Goal: Book appointment/travel/reservation

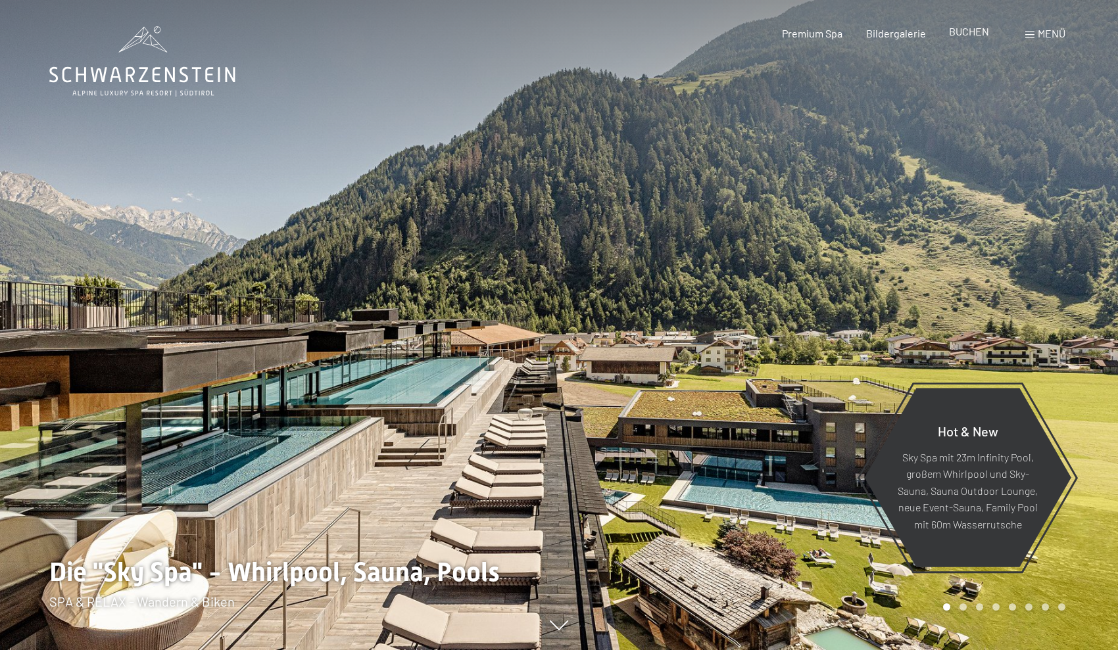
click at [955, 31] on span "BUCHEN" at bounding box center [969, 31] width 40 height 12
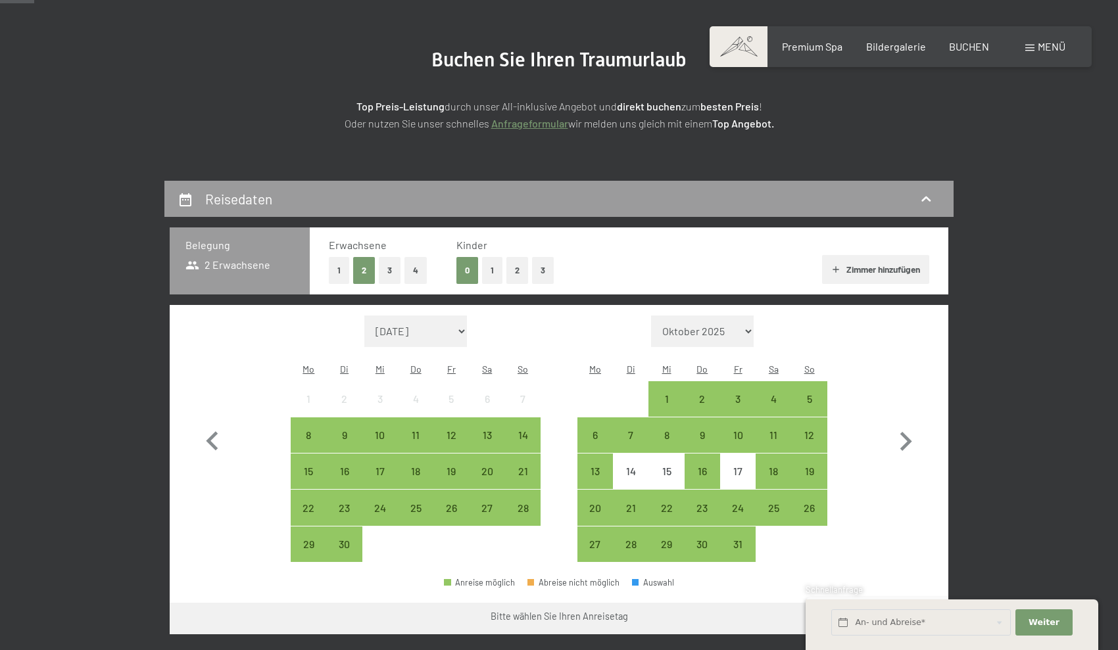
scroll to position [135, 0]
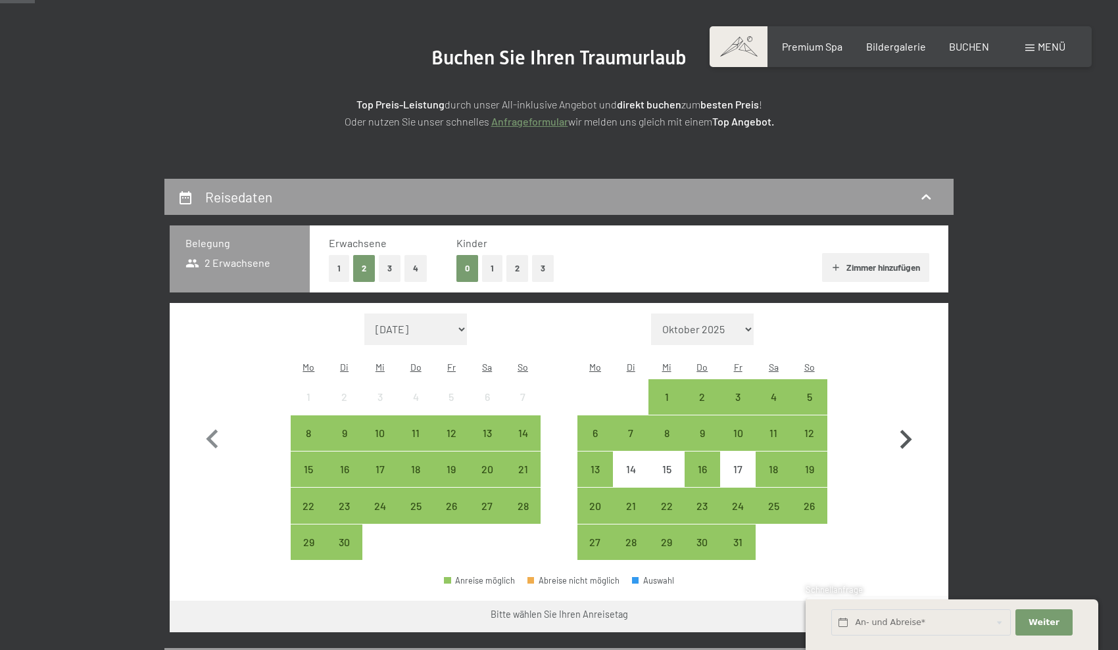
click at [892, 429] on icon "button" at bounding box center [905, 440] width 38 height 38
select select "[DATE]"
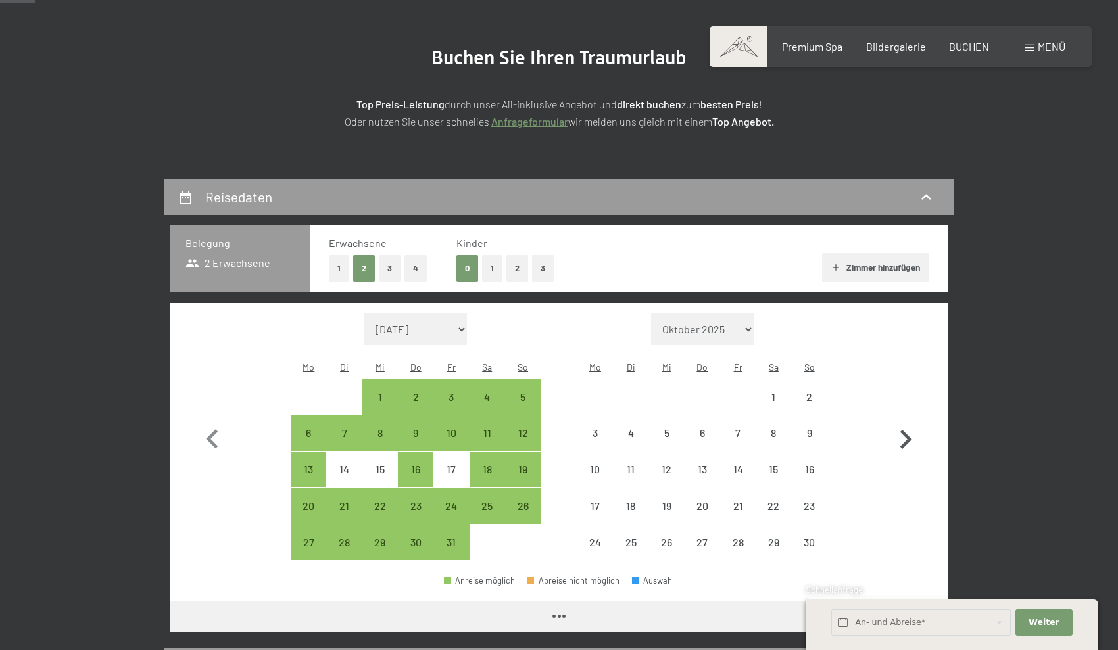
select select "[DATE]"
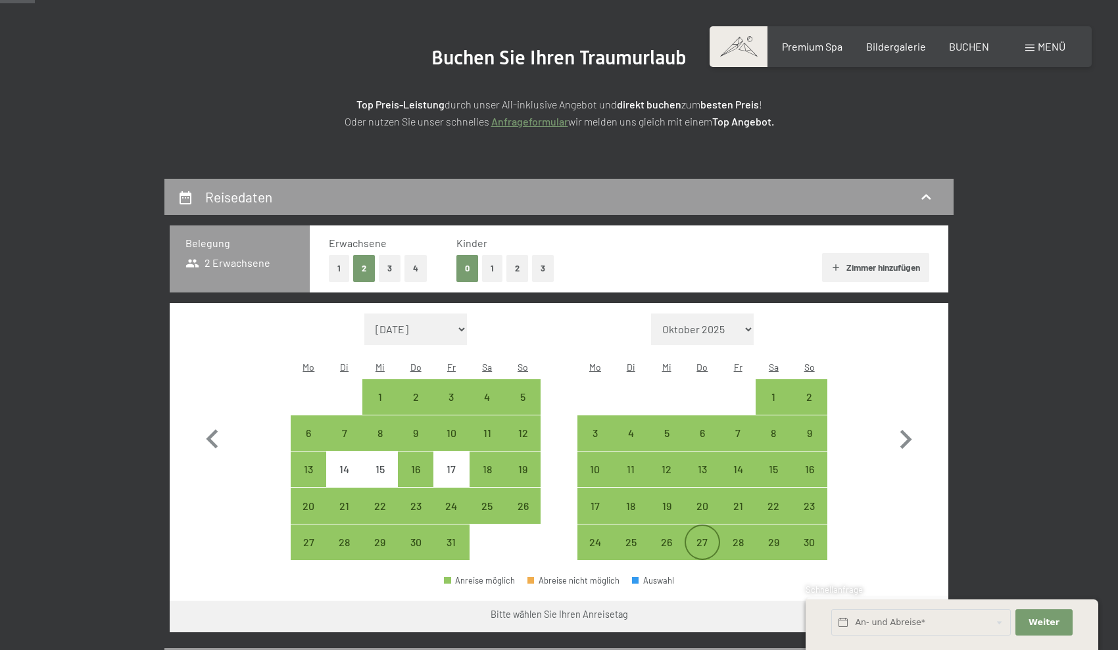
click at [692, 537] on div "27" at bounding box center [702, 553] width 33 height 33
select select "[DATE]"
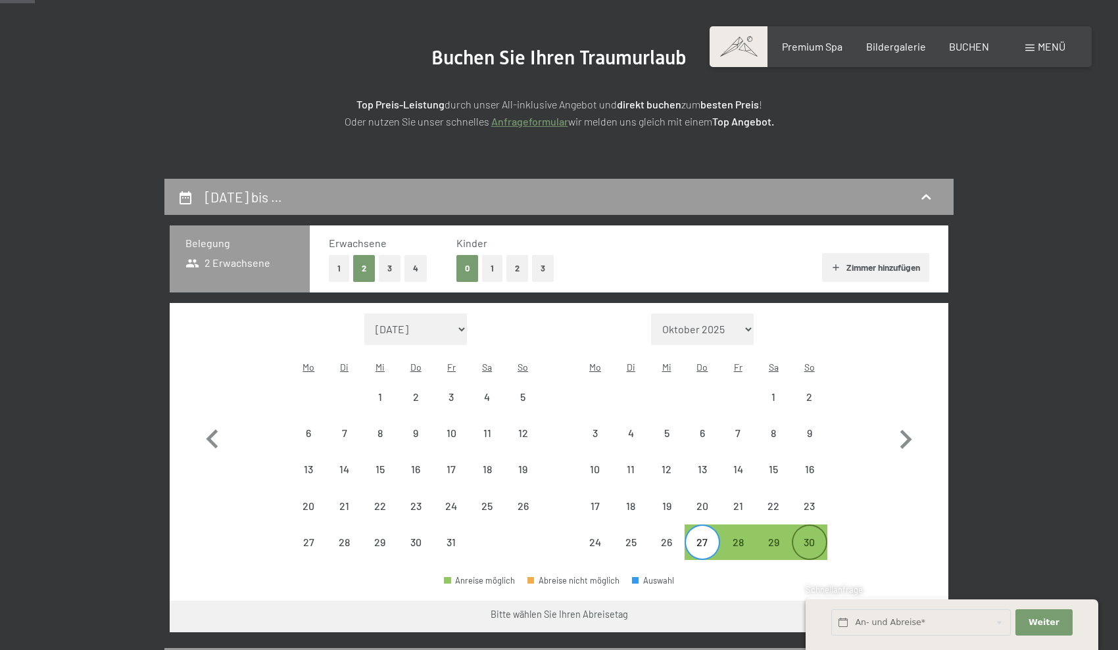
click at [815, 537] on div "30" at bounding box center [809, 553] width 33 height 33
select select "[DATE]"
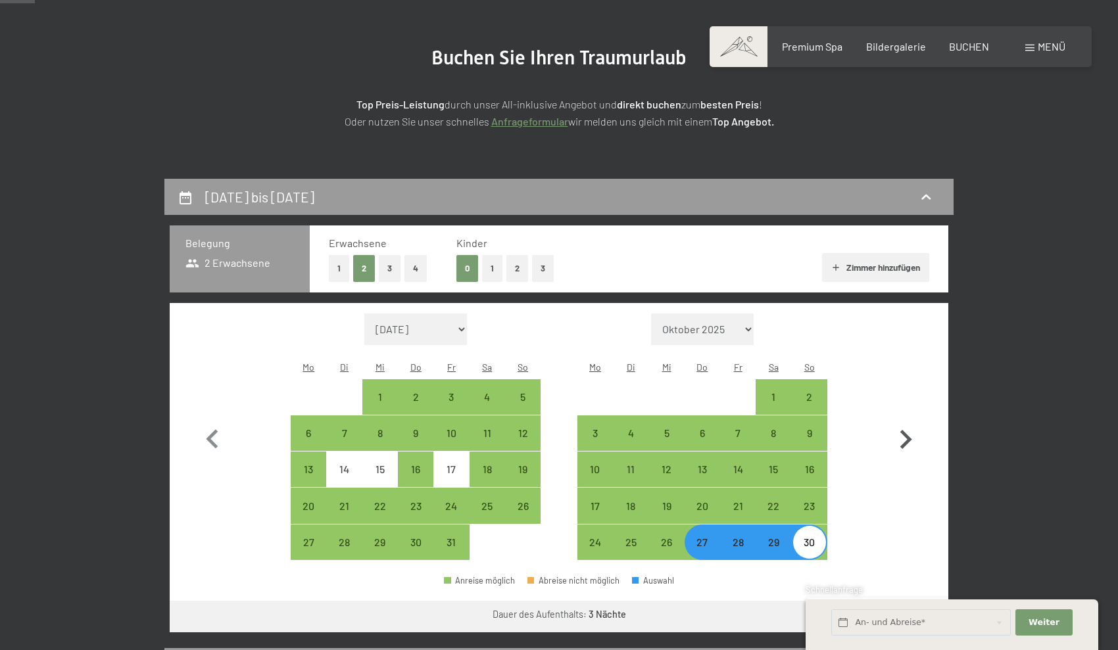
click at [904, 430] on icon "button" at bounding box center [906, 439] width 12 height 19
select select "[DATE]"
select select "2025-12-01"
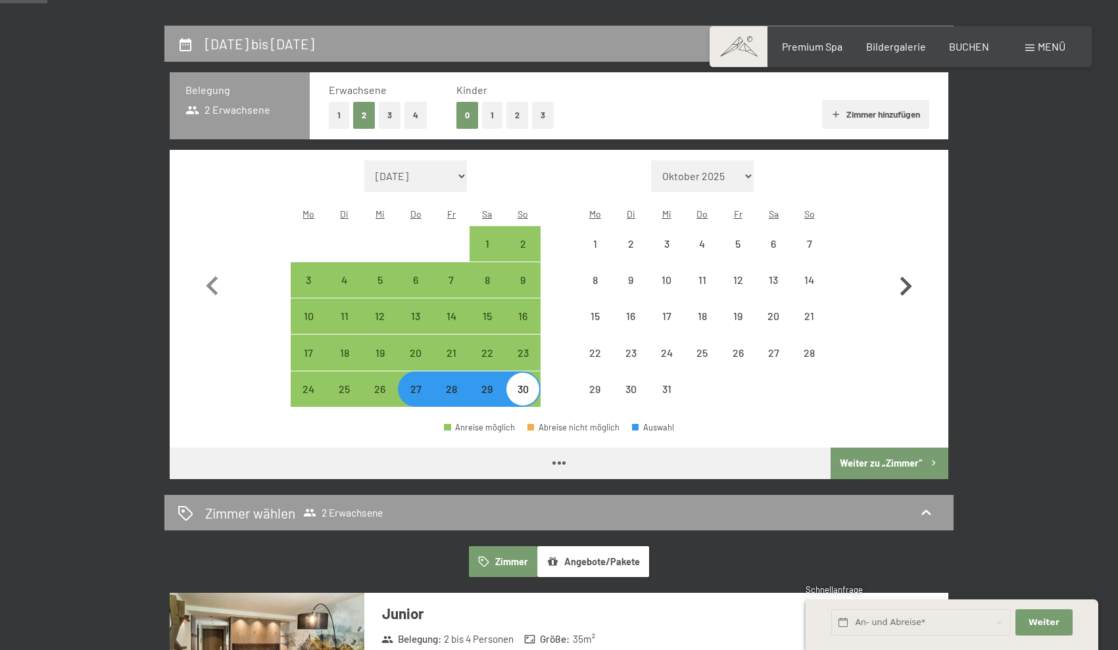
select select "[DATE]"
select select "2025-12-01"
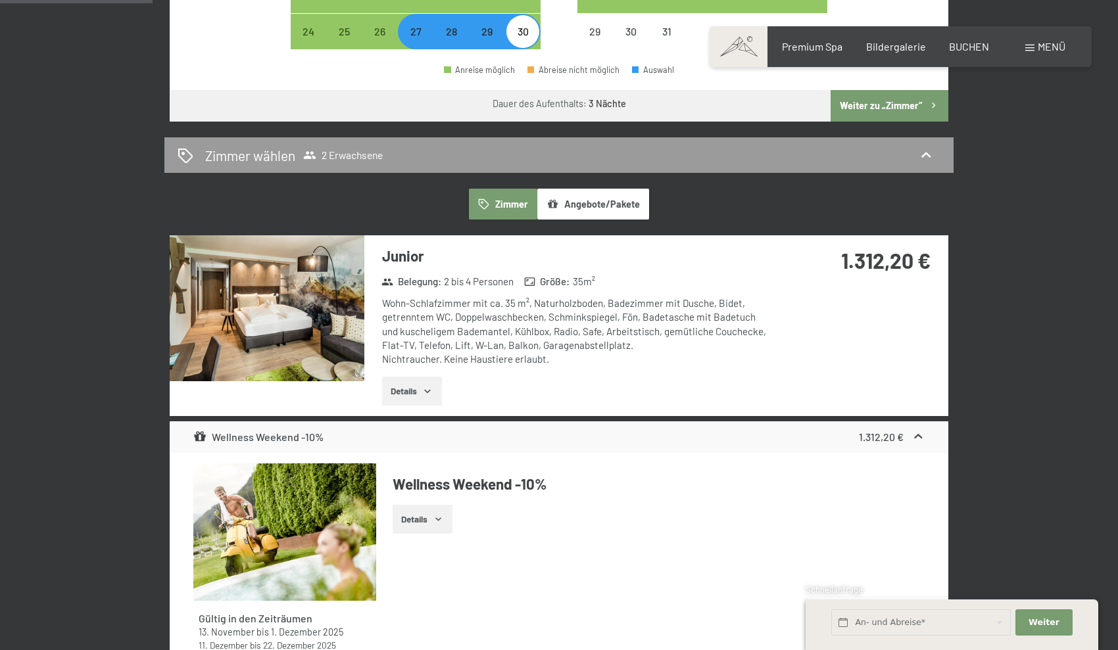
scroll to position [653, 0]
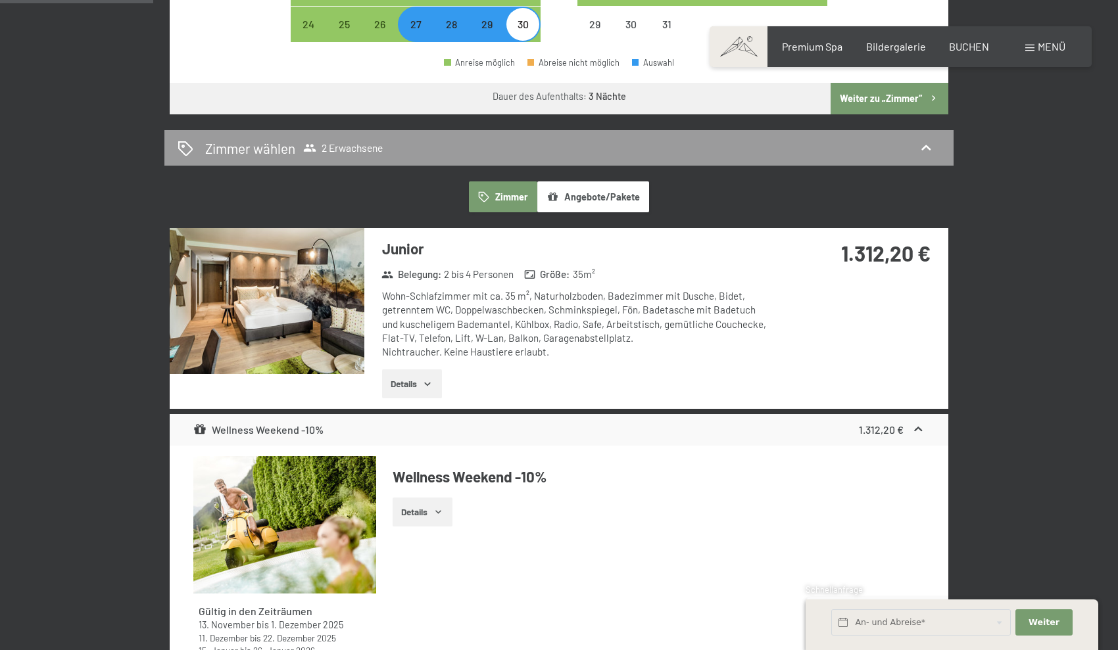
click at [430, 358] on label "Einwilligung Marketing*" at bounding box center [483, 363] width 115 height 13
click at [426, 358] on input "Einwilligung Marketing*" at bounding box center [419, 363] width 13 height 13
checkbox input "false"
click at [419, 369] on button "Details" at bounding box center [412, 383] width 60 height 29
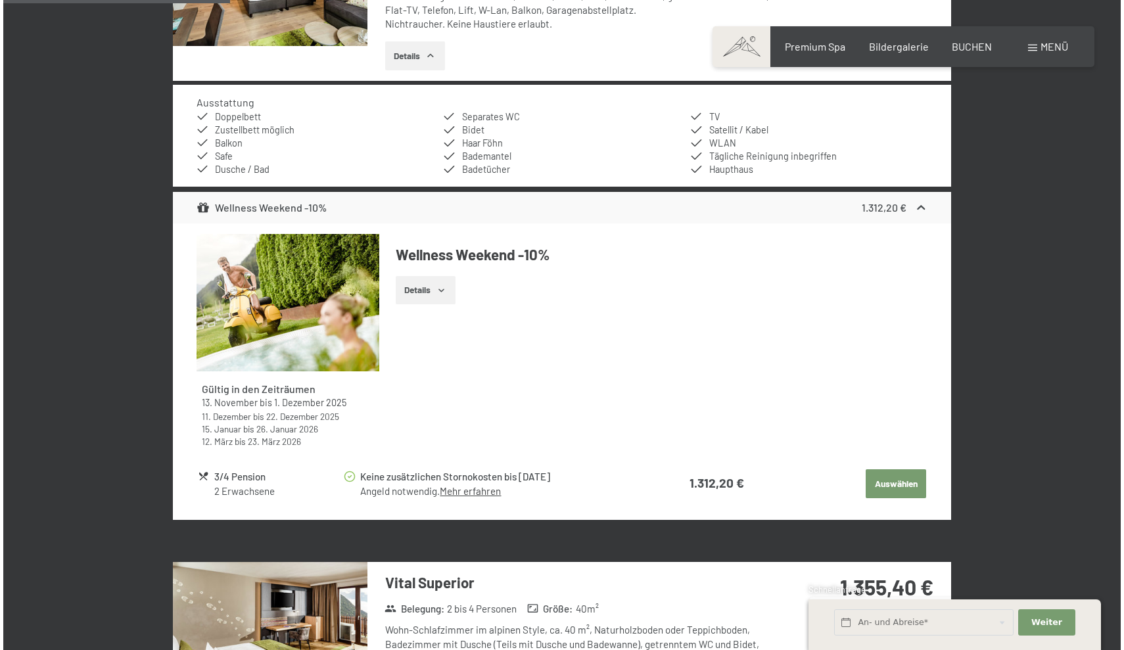
scroll to position [977, 0]
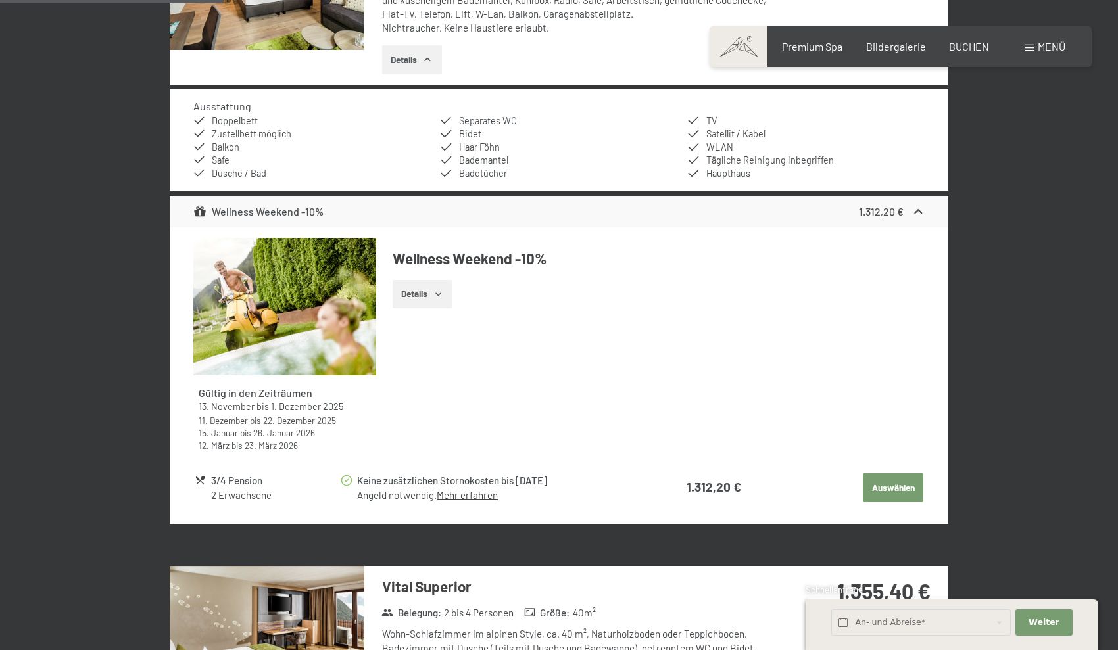
click at [1052, 45] on span "Menü" at bounding box center [1051, 46] width 28 height 12
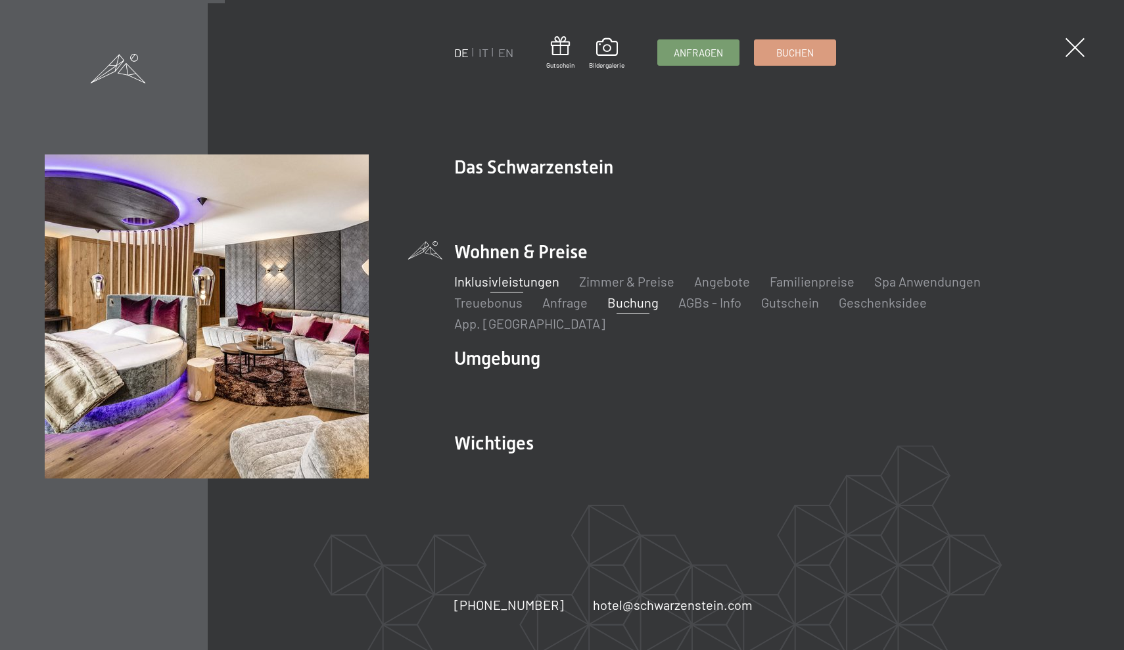
click at [517, 289] on link "Inklusivleistungen" at bounding box center [506, 281] width 105 height 16
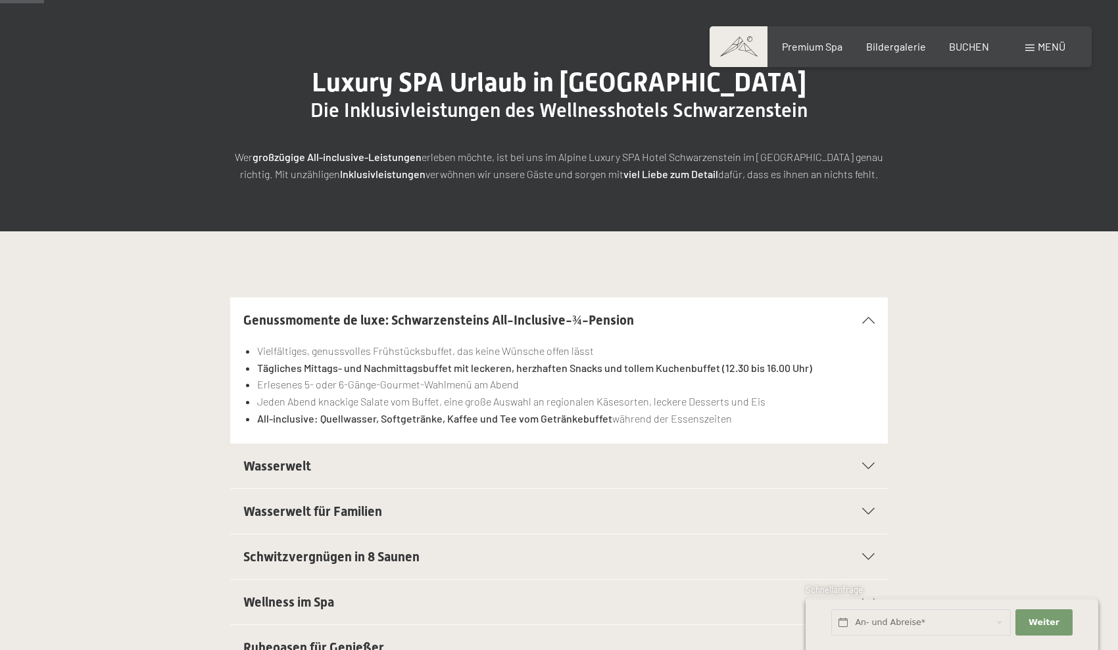
scroll to position [126, 0]
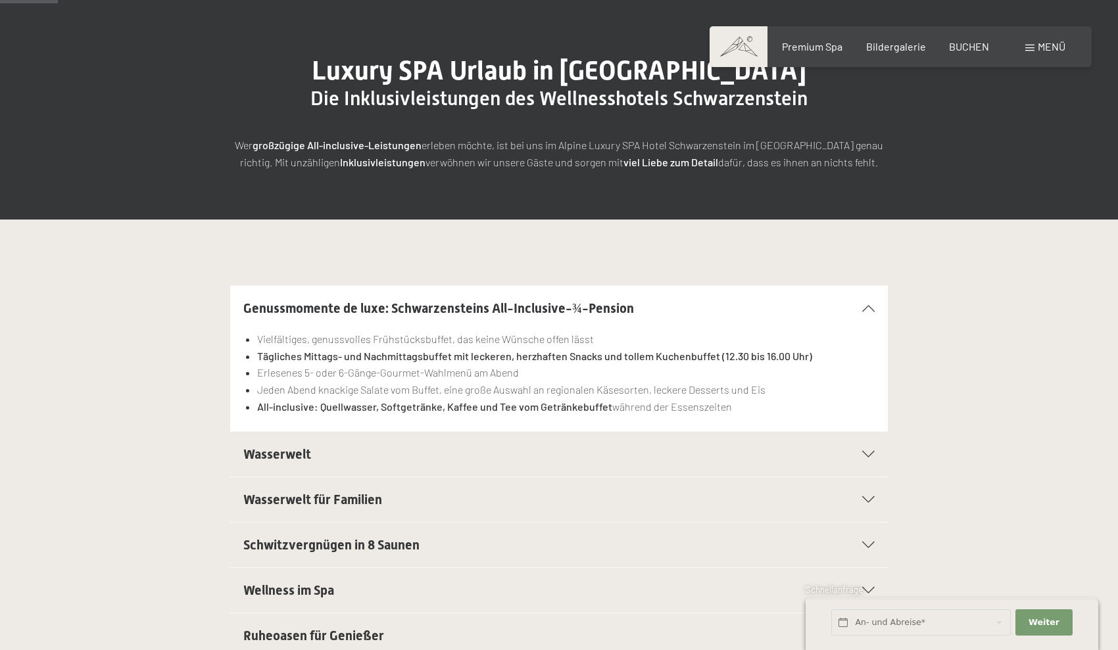
click at [504, 450] on h2 "Wasserwelt" at bounding box center [527, 454] width 568 height 18
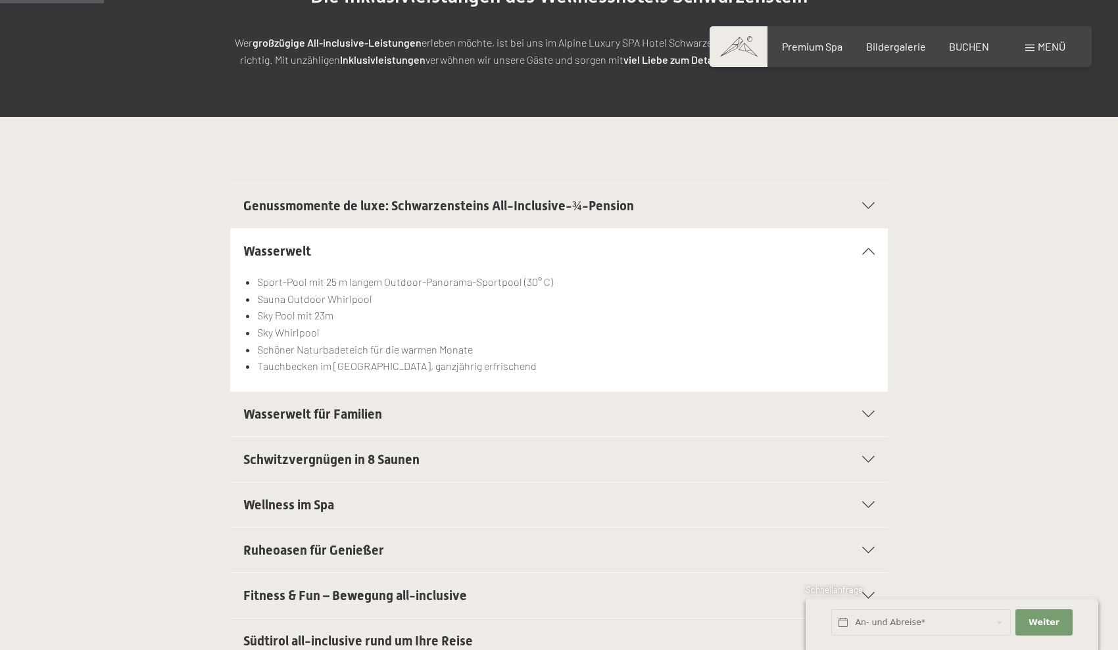
scroll to position [228, 0]
click at [429, 451] on h2 "Schwitzvergnügen in 8 Saunen" at bounding box center [527, 459] width 568 height 18
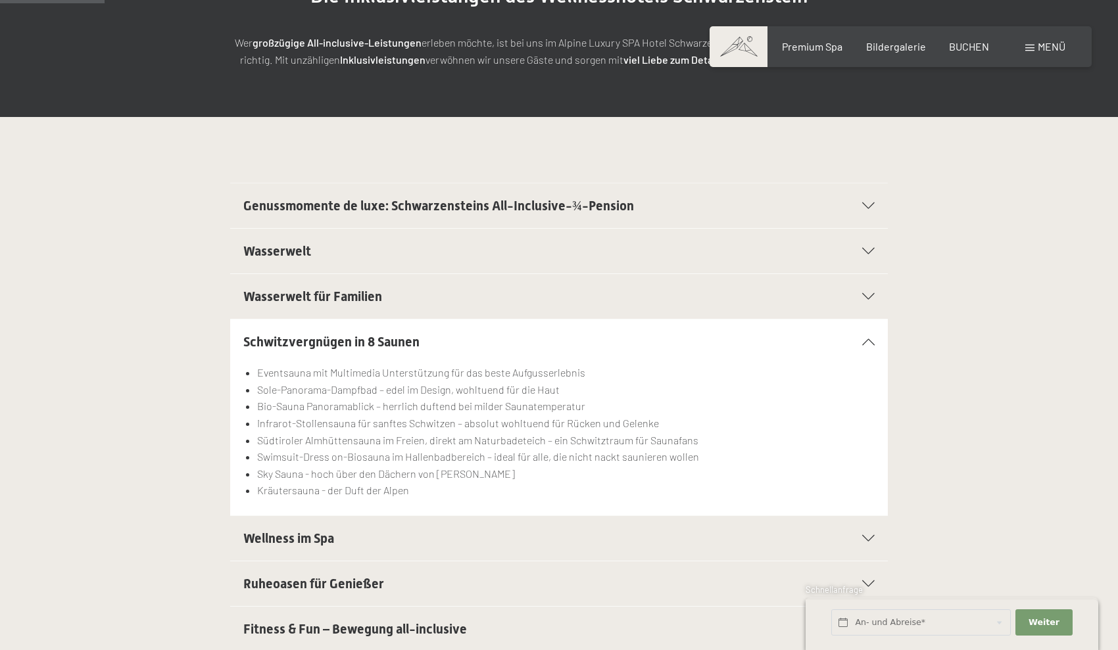
click at [415, 546] on h2 "Wellness im Spa" at bounding box center [527, 538] width 568 height 18
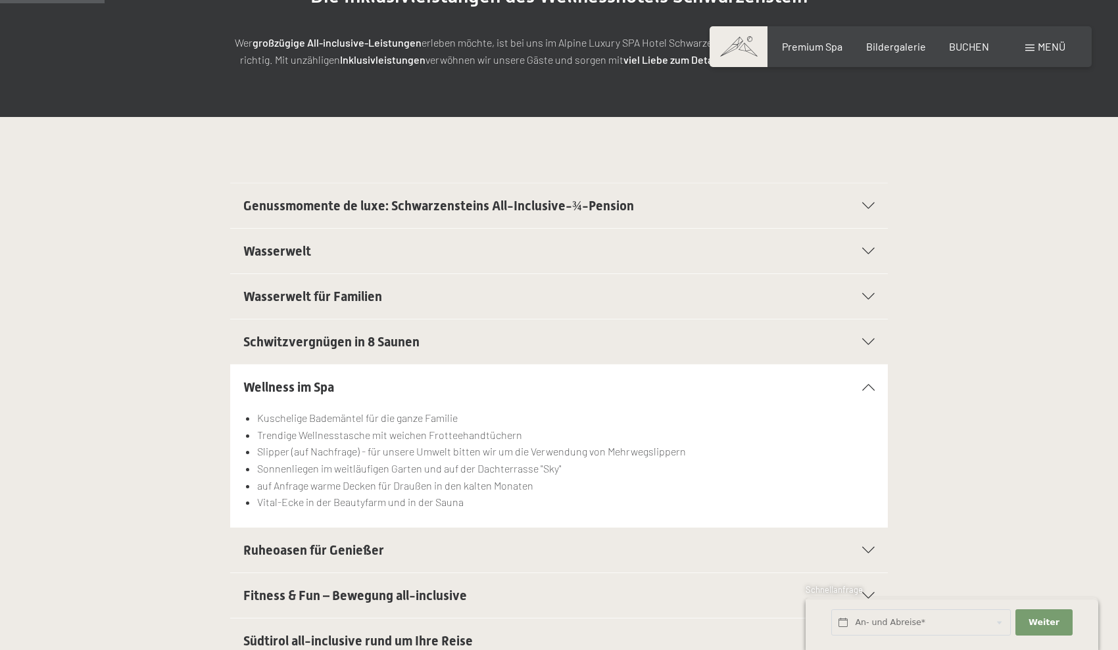
click at [415, 546] on h2 "Ruheoasen für Genießer" at bounding box center [527, 550] width 568 height 18
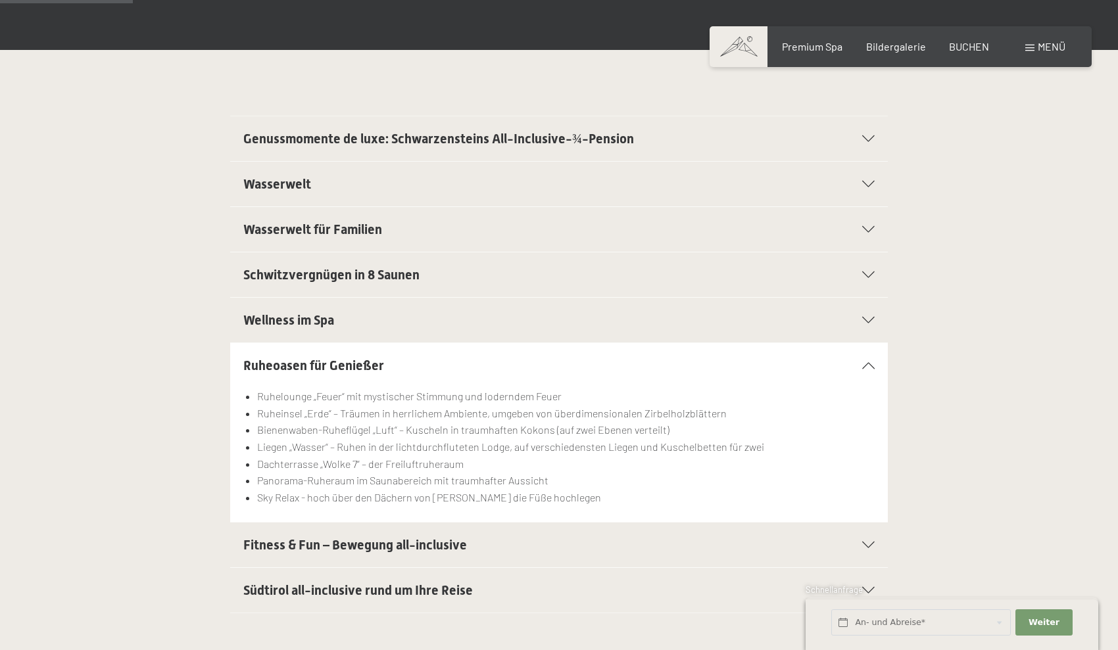
scroll to position [314, 0]
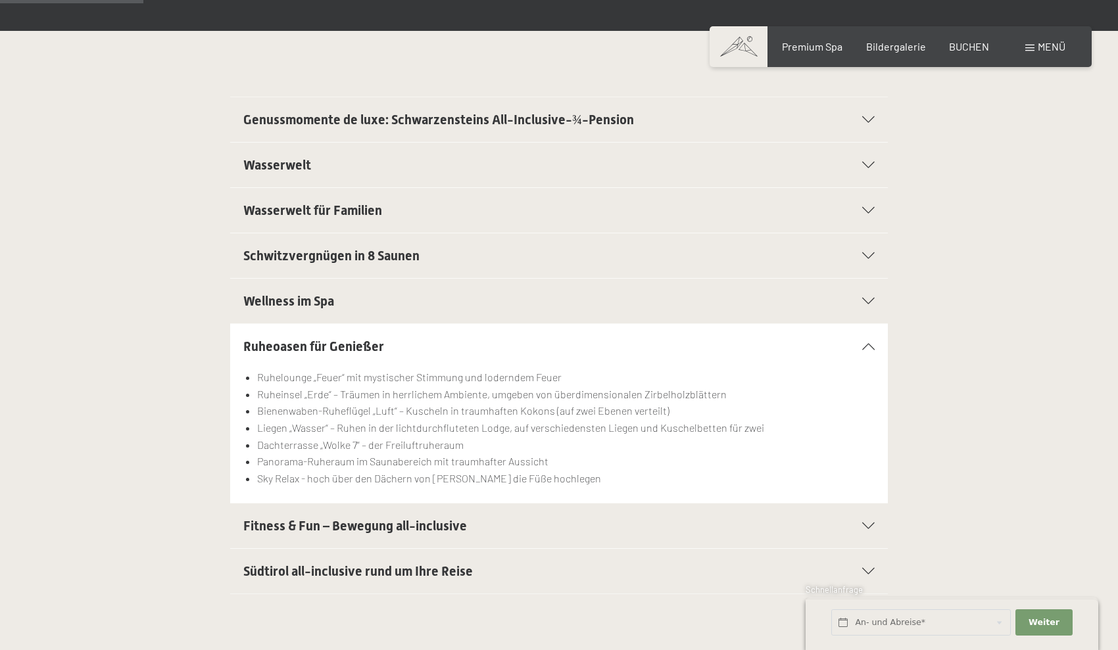
click at [415, 546] on div "Fitness & Fun – Bewegung all-inclusive" at bounding box center [558, 526] width 631 height 45
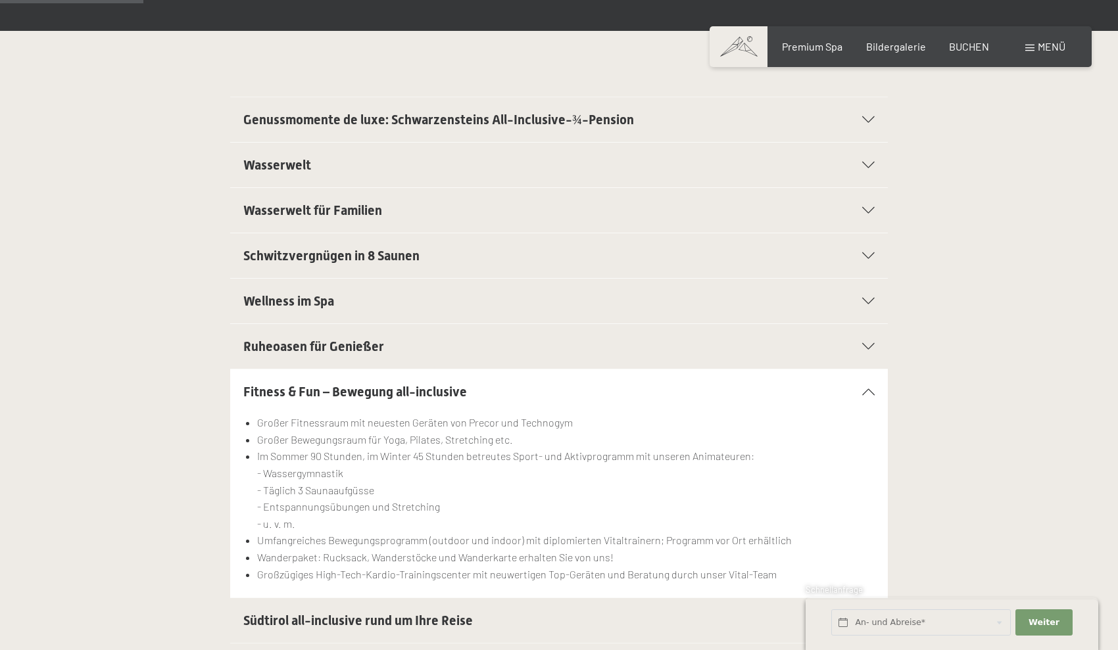
click at [408, 609] on div "Südtirol all-inclusive rund um Ihre Reise" at bounding box center [558, 620] width 631 height 45
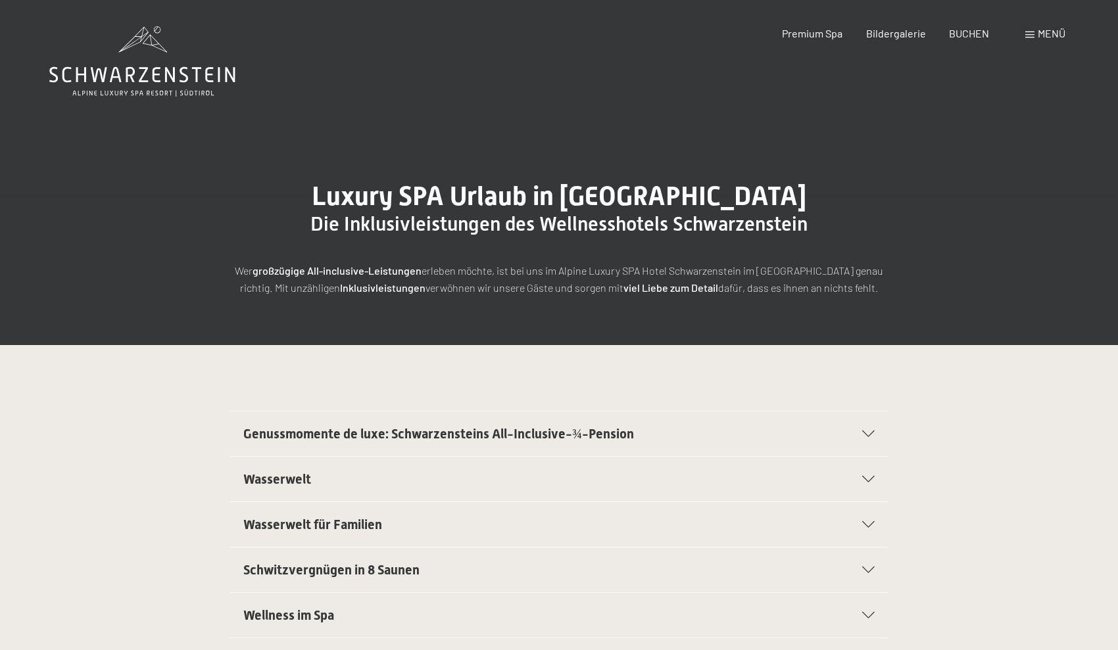
scroll to position [0, 0]
click at [968, 35] on span "BUCHEN" at bounding box center [969, 31] width 40 height 12
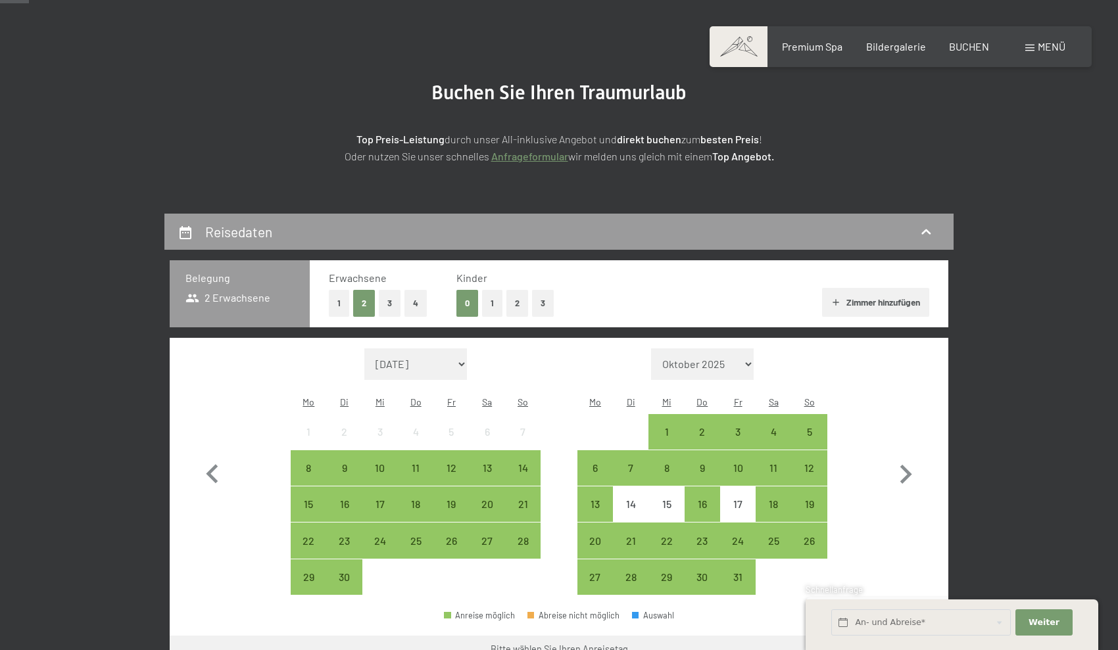
scroll to position [112, 0]
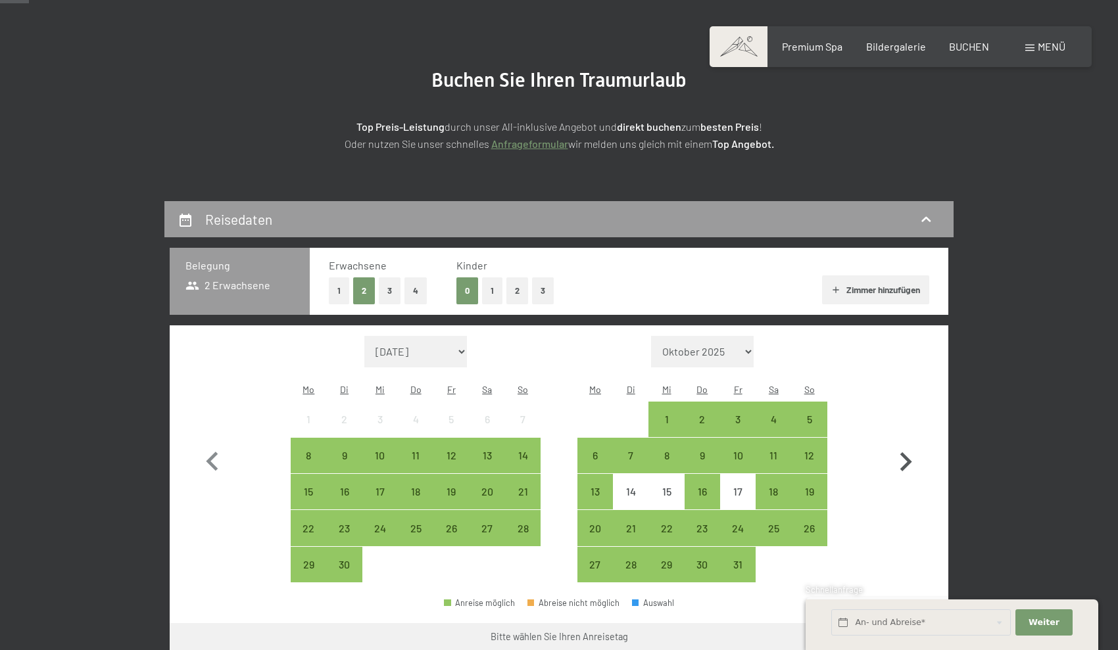
click at [907, 445] on icon "button" at bounding box center [905, 462] width 38 height 38
select select "[DATE]"
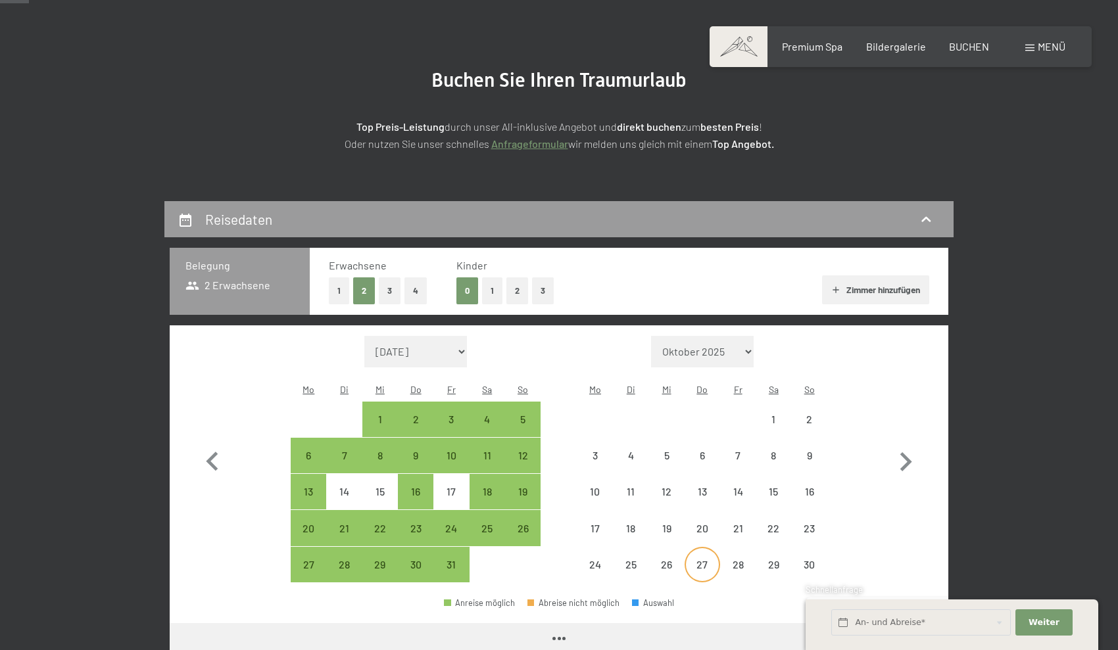
select select "[DATE]"
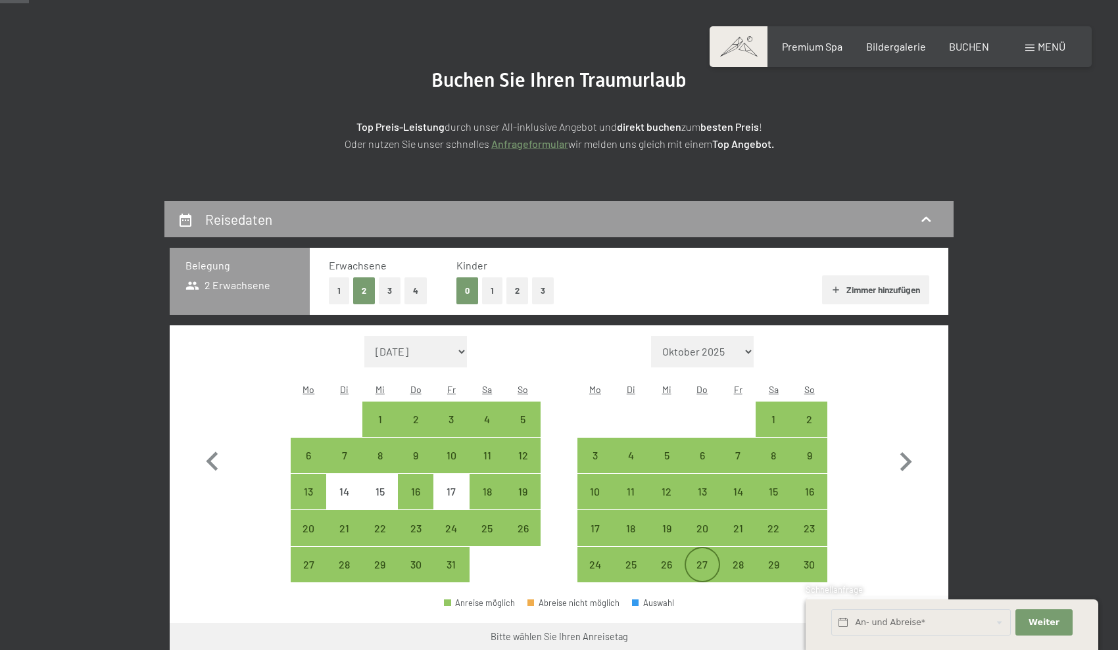
click at [706, 559] on div "27" at bounding box center [702, 575] width 33 height 33
select select "[DATE]"
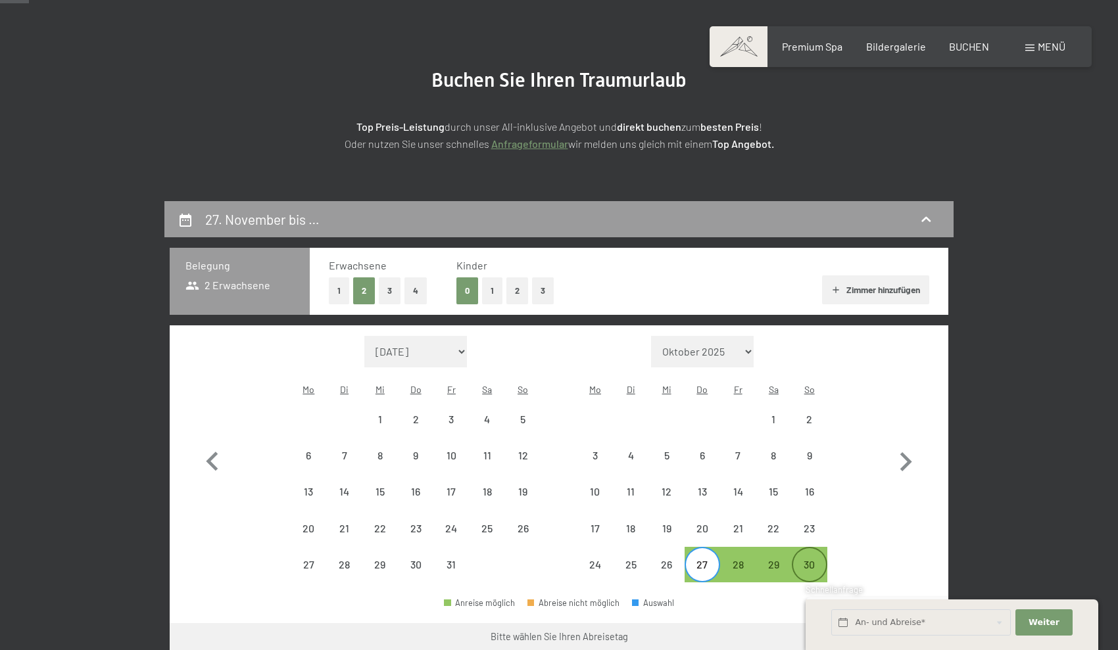
click at [811, 559] on div "30" at bounding box center [809, 575] width 33 height 33
select select "[DATE]"
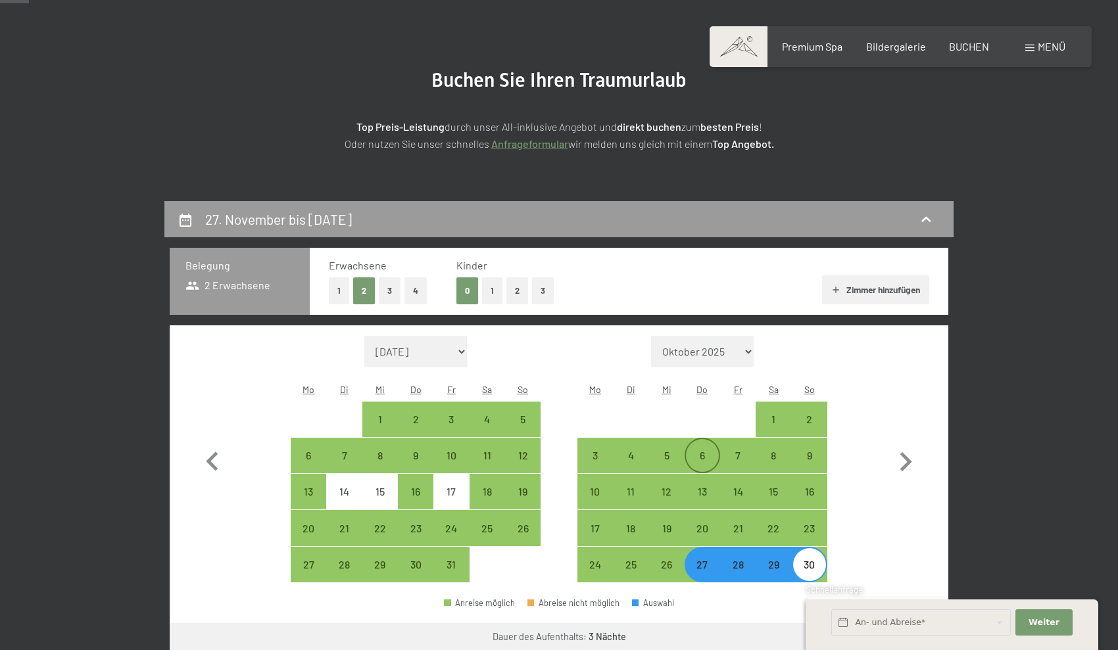
click at [707, 450] on div "6" at bounding box center [702, 466] width 33 height 33
select select "[DATE]"
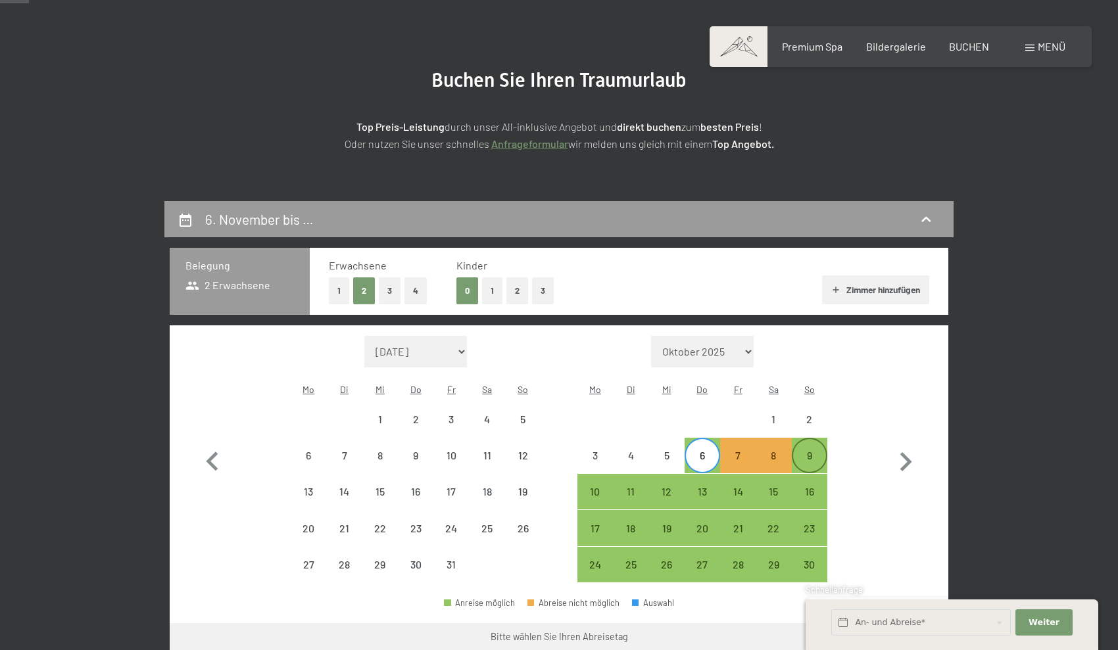
click at [810, 450] on div "9" at bounding box center [809, 466] width 33 height 33
select select "[DATE]"
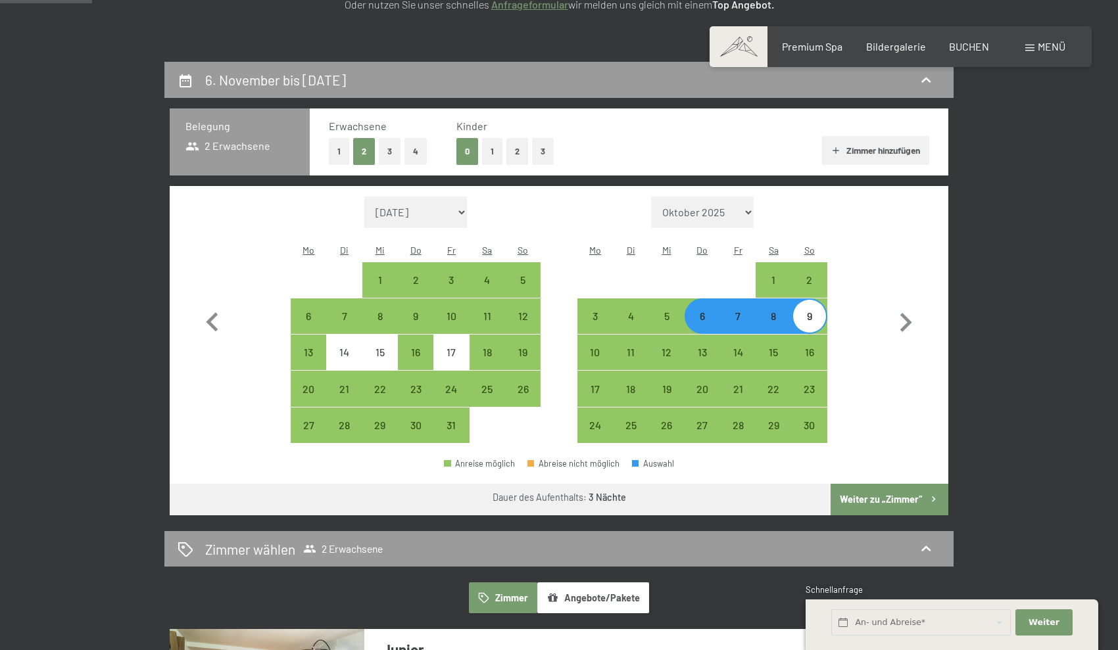
click at [887, 488] on button "Weiter zu „Zimmer“" at bounding box center [889, 500] width 118 height 32
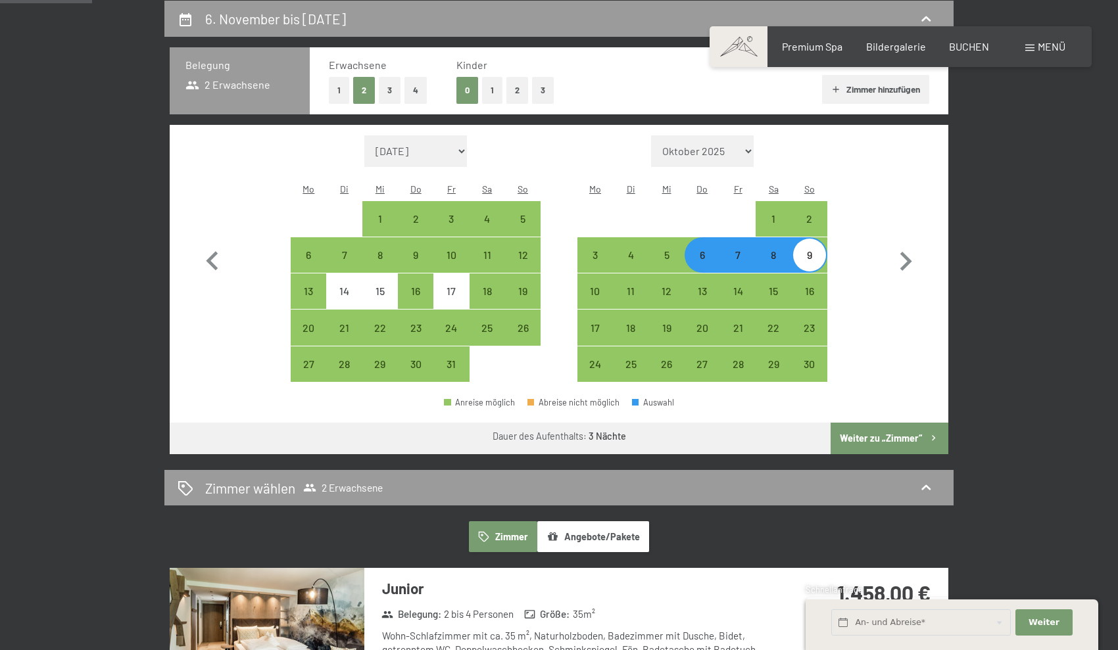
select select "[DATE]"
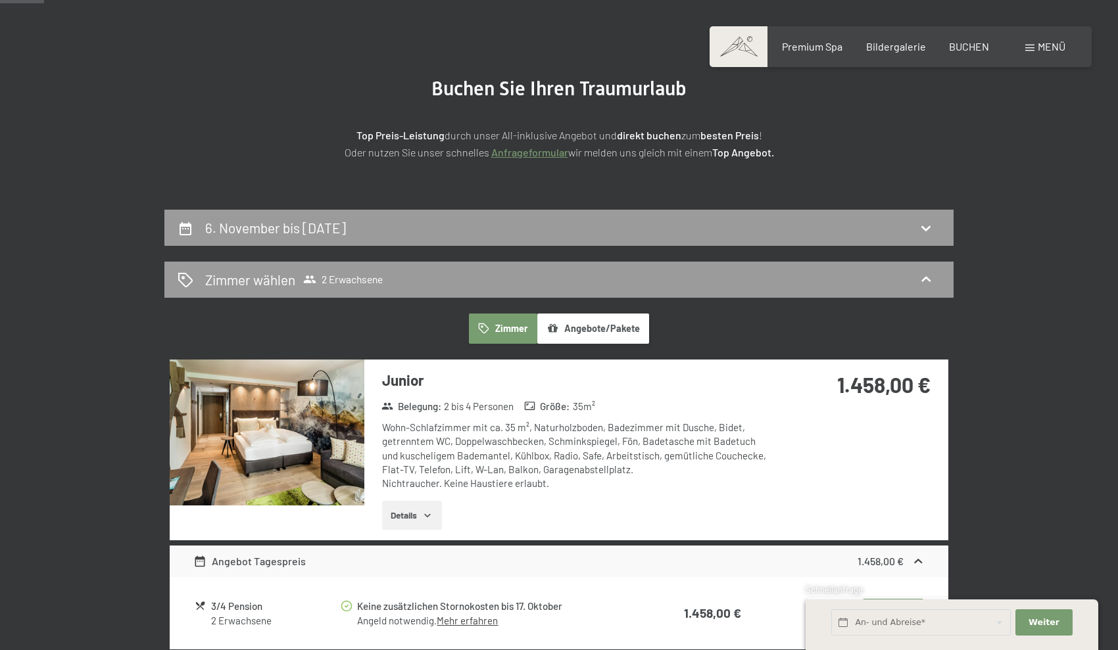
scroll to position [105, 0]
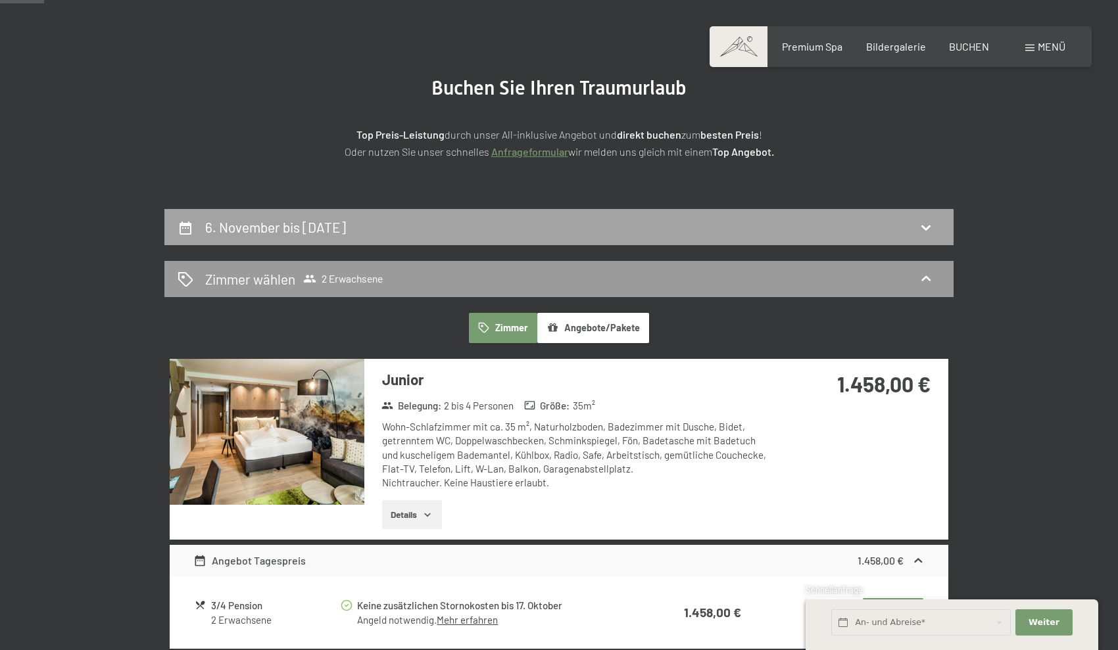
click at [506, 218] on div "6. November bis [DATE]" at bounding box center [559, 227] width 763 height 19
select select "[DATE]"
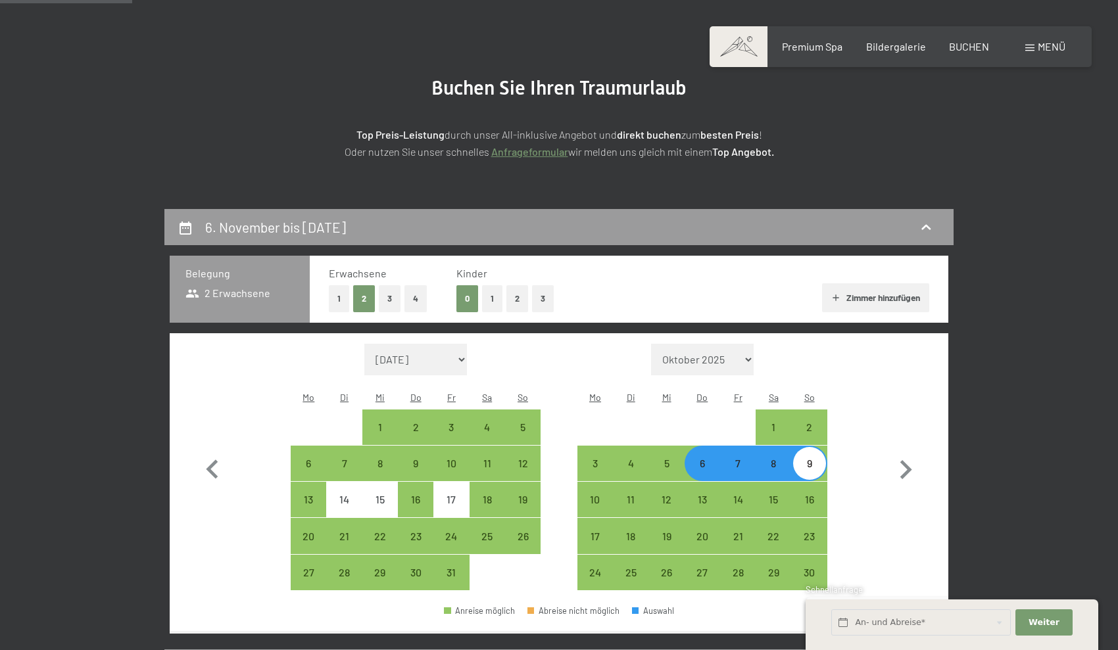
scroll to position [313, 0]
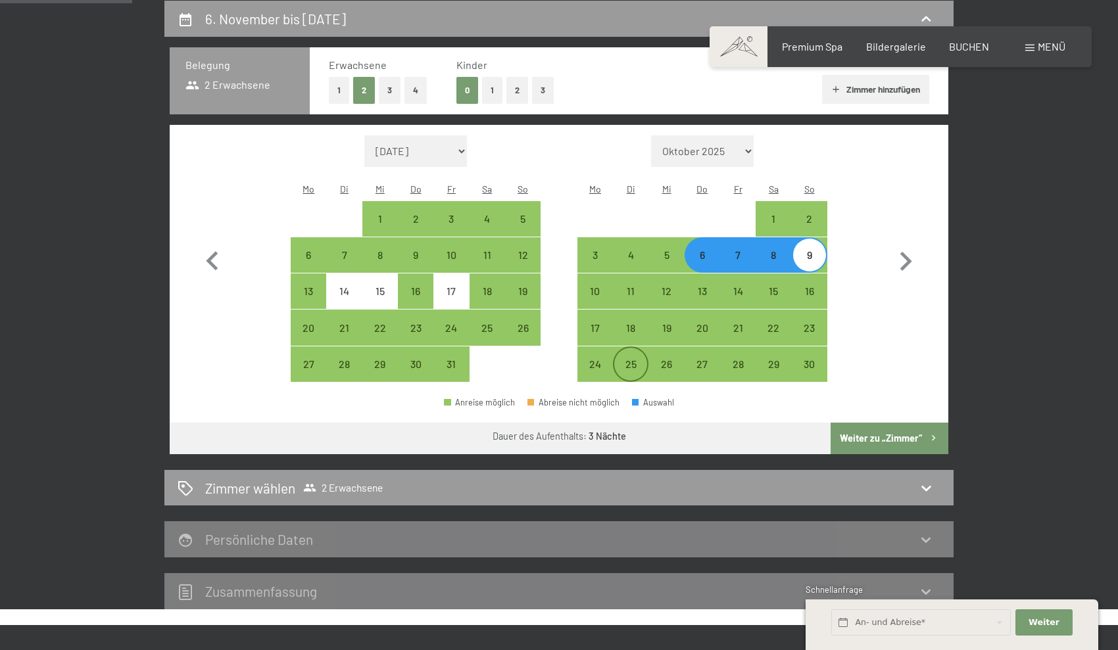
click at [645, 359] on div "25" at bounding box center [630, 375] width 33 height 33
select select "[DATE]"
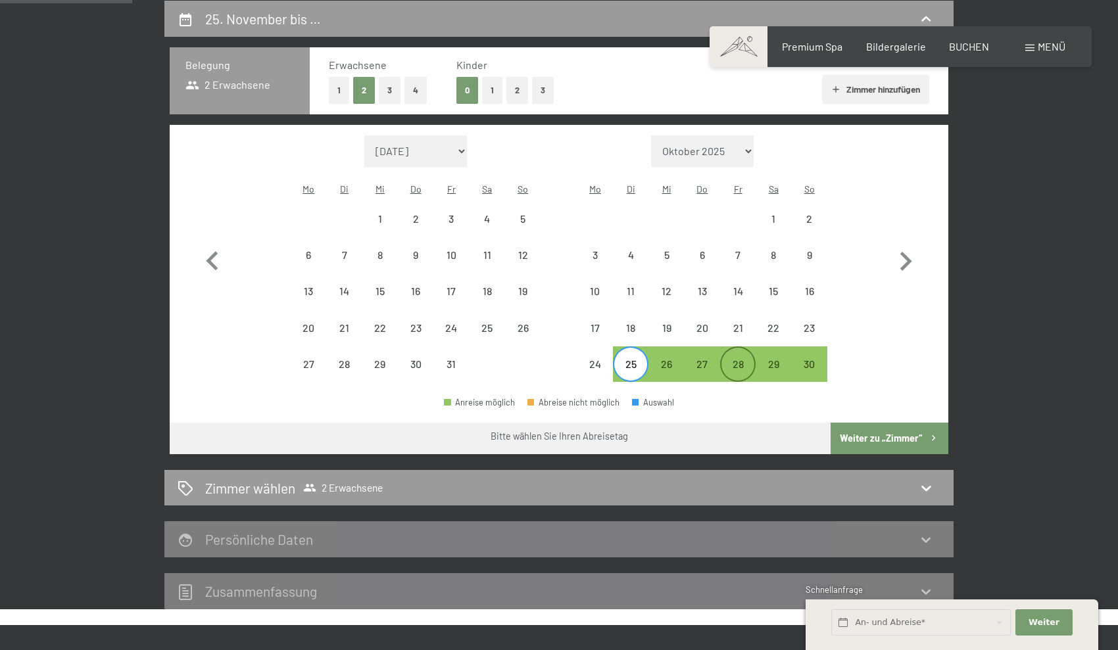
click at [736, 359] on div "28" at bounding box center [737, 375] width 33 height 33
select select "[DATE]"
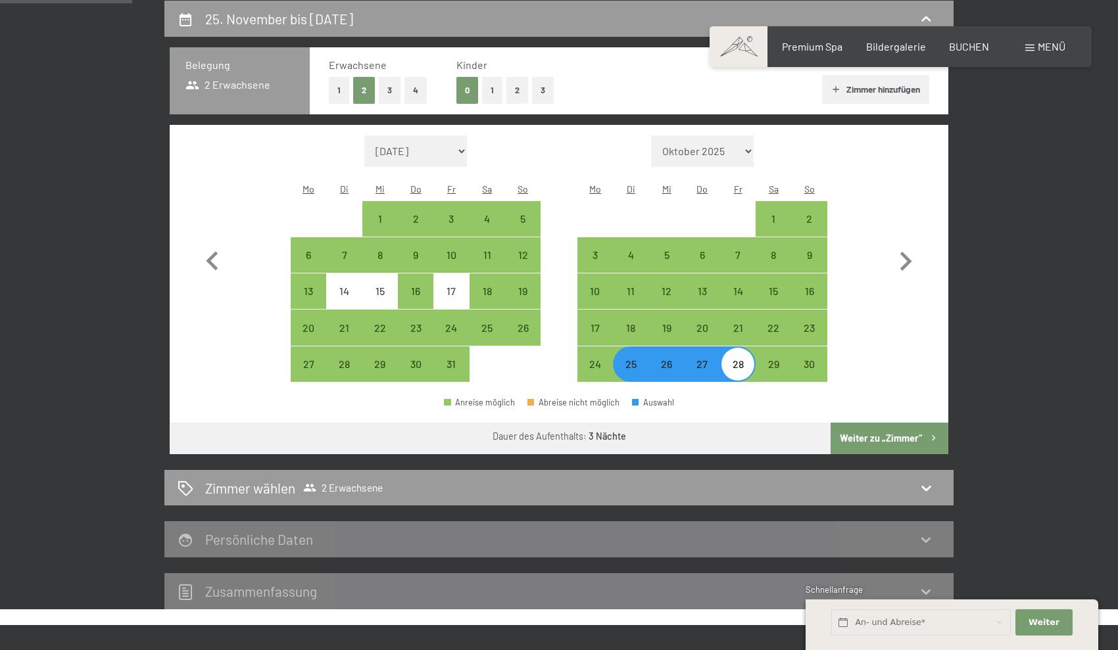
click at [885, 423] on button "Weiter zu „Zimmer“" at bounding box center [889, 439] width 118 height 32
select select "[DATE]"
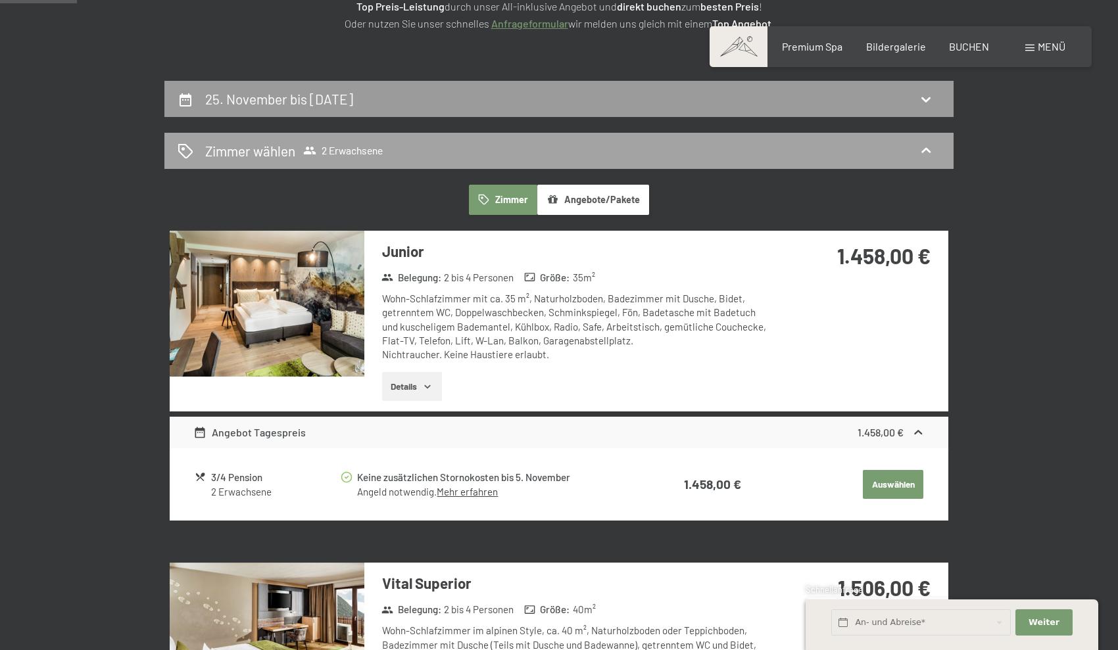
scroll to position [233, 0]
